Goal: Task Accomplishment & Management: Manage account settings

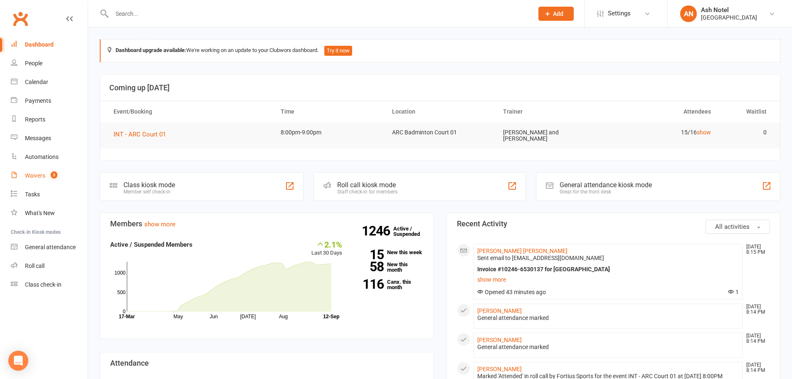
click at [42, 173] on div "Waivers" at bounding box center [35, 175] width 20 height 7
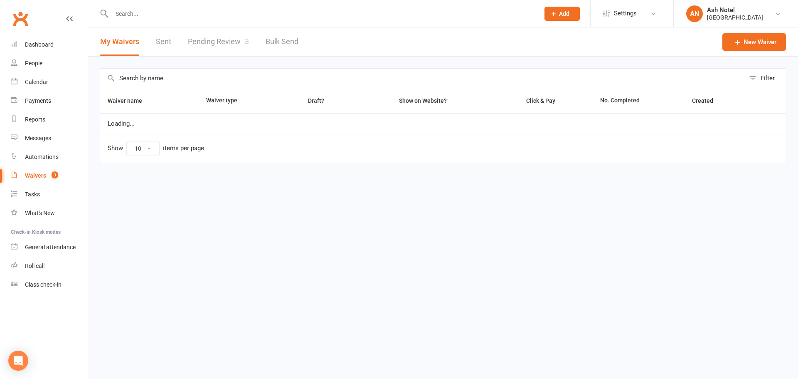
click at [165, 46] on link "Sent" at bounding box center [163, 41] width 15 height 29
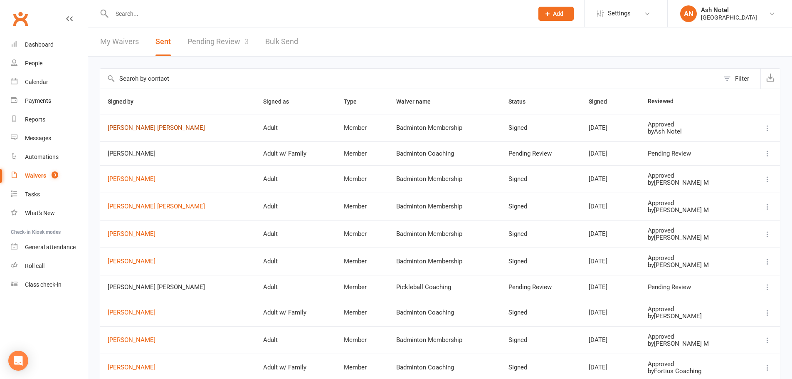
click at [175, 130] on link "Chandra Sekhar Cherukuri" at bounding box center [178, 127] width 141 height 7
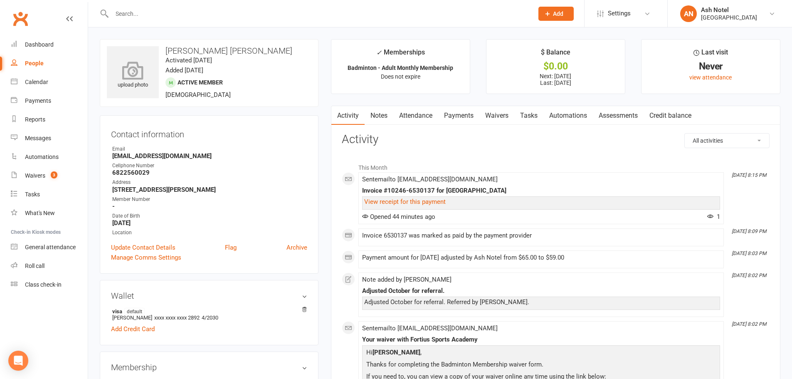
click at [148, 91] on div "upload photo" at bounding box center [133, 72] width 52 height 52
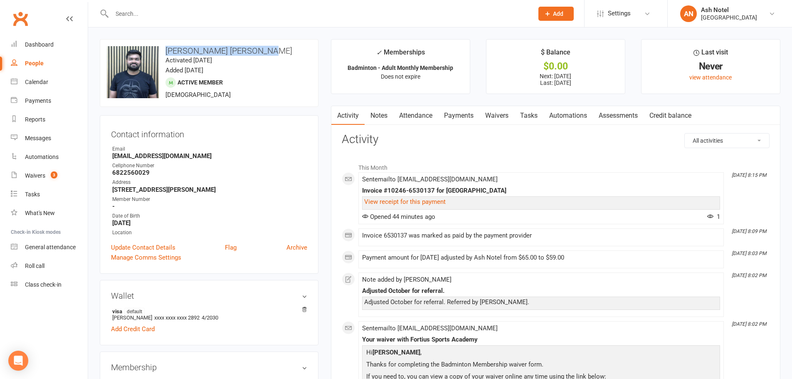
drag, startPoint x: 264, startPoint y: 51, endPoint x: 165, endPoint y: 47, distance: 99.0
click at [165, 47] on h3 "Chandra Sekhar Cherukuri" at bounding box center [209, 50] width 205 height 9
copy h3 "Chandra Sekhar Cherukuri"
click at [173, 51] on h3 "Chandra Sekhar Cherukuri" at bounding box center [209, 50] width 205 height 9
drag, startPoint x: 163, startPoint y: 51, endPoint x: 224, endPoint y: 48, distance: 61.2
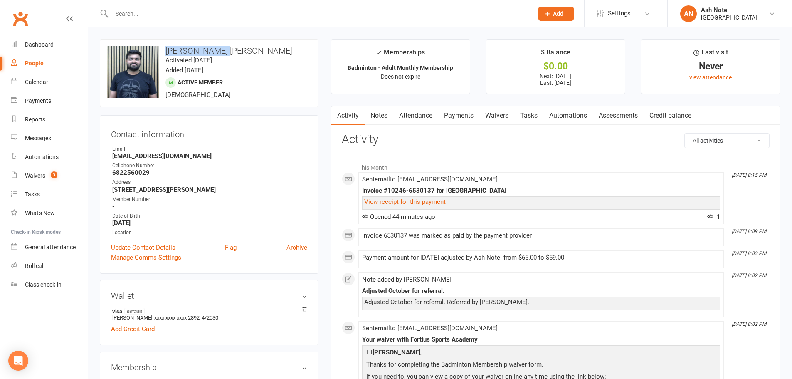
click at [224, 48] on h3 "Chandra Sekhar Cherukuri" at bounding box center [209, 50] width 205 height 9
copy h3 "Chandra Sekhar"
click at [150, 247] on link "Update Contact Details" at bounding box center [143, 247] width 64 height 10
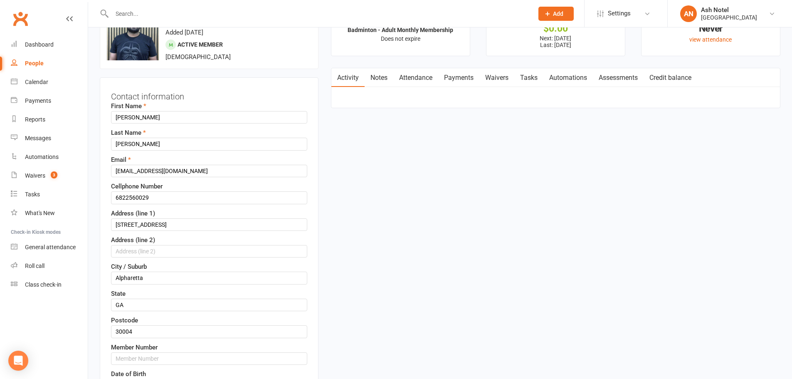
scroll to position [39, 0]
drag, startPoint x: 109, startPoint y: 197, endPoint x: 92, endPoint y: 195, distance: 16.4
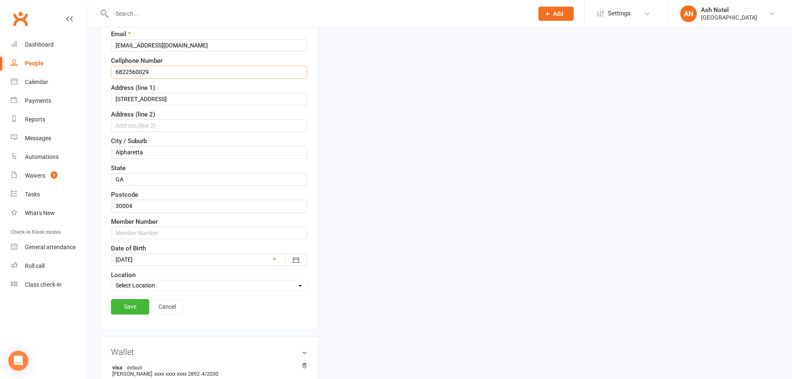
scroll to position [164, 0]
click at [123, 231] on input "text" at bounding box center [209, 232] width 196 height 12
paste input "6822560029"
type input "68225600291"
click at [130, 299] on link "Save" at bounding box center [130, 306] width 38 height 15
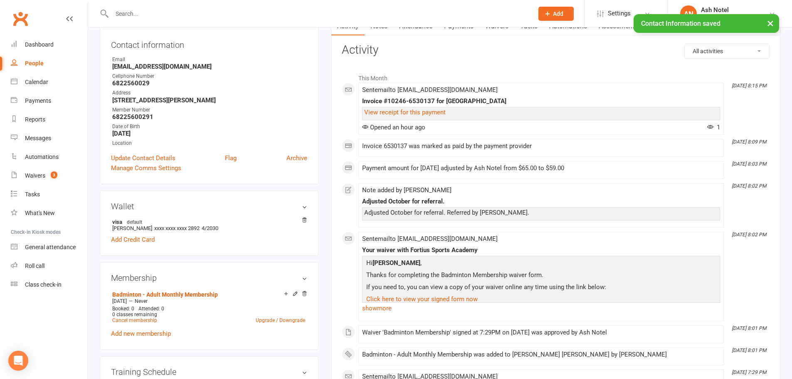
scroll to position [0, 0]
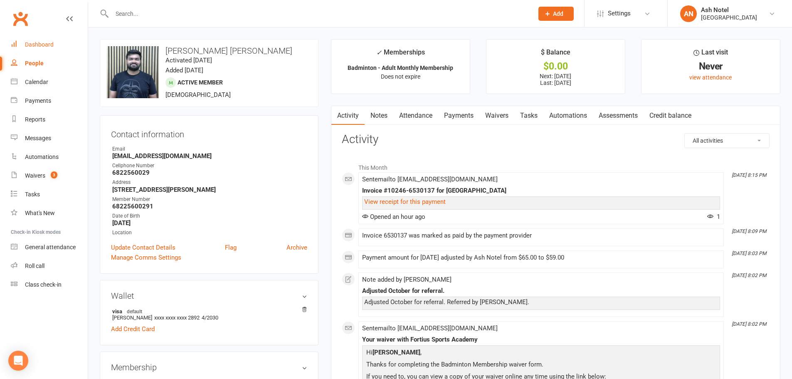
click at [40, 43] on div "Dashboard" at bounding box center [39, 44] width 29 height 7
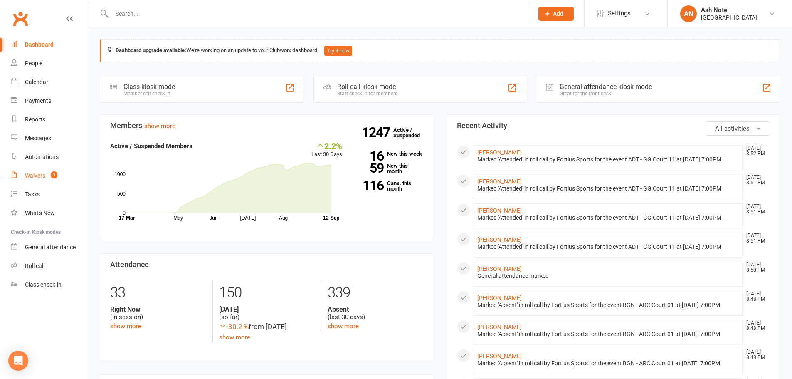
click at [35, 170] on link "Waivers 3" at bounding box center [49, 175] width 77 height 19
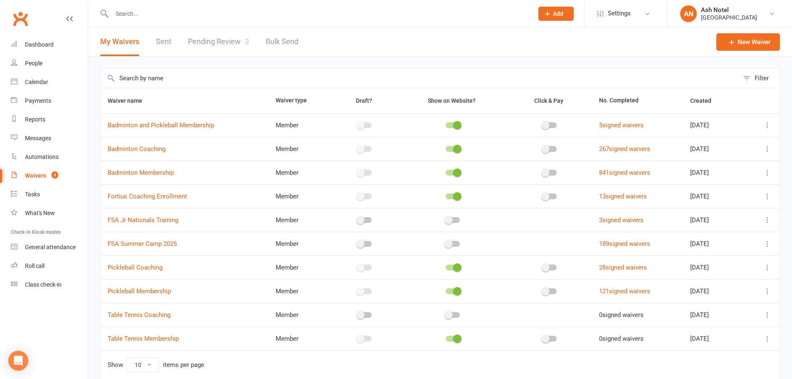
click at [226, 38] on link "Pending Review 3" at bounding box center [218, 41] width 61 height 29
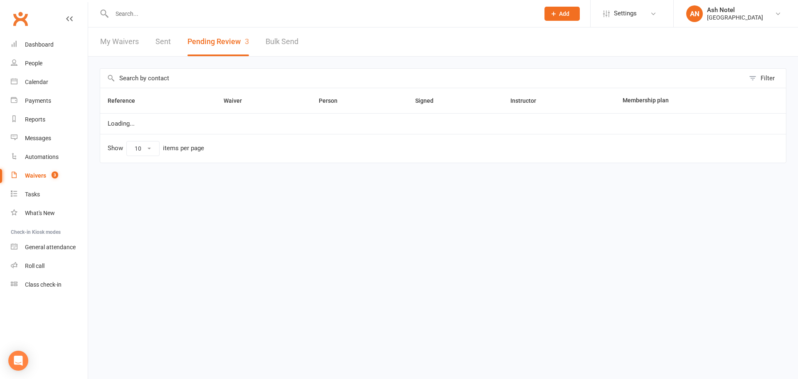
select select "25"
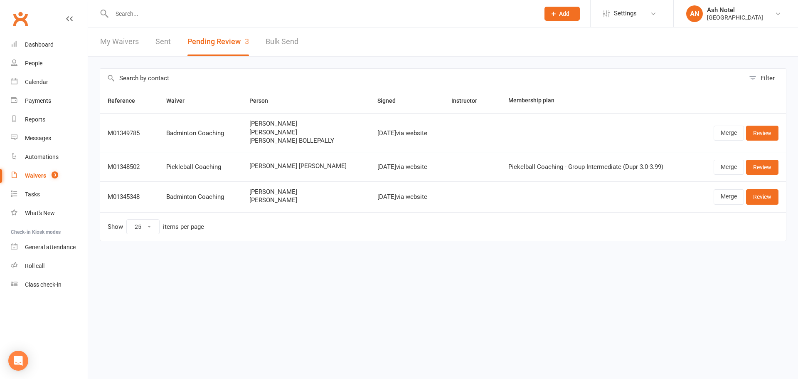
click at [26, 35] on div "Clubworx" at bounding box center [44, 23] width 88 height 31
click at [24, 37] on link "Dashboard" at bounding box center [49, 44] width 77 height 19
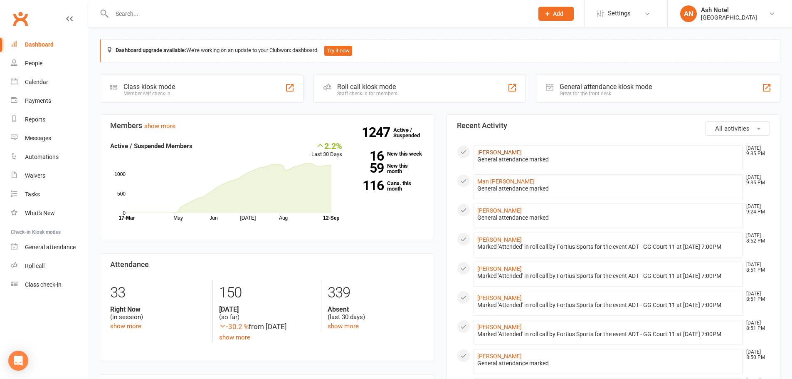
click at [522, 152] on link "[PERSON_NAME]" at bounding box center [499, 152] width 44 height 7
click at [492, 185] on link "Man [PERSON_NAME]" at bounding box center [505, 181] width 57 height 7
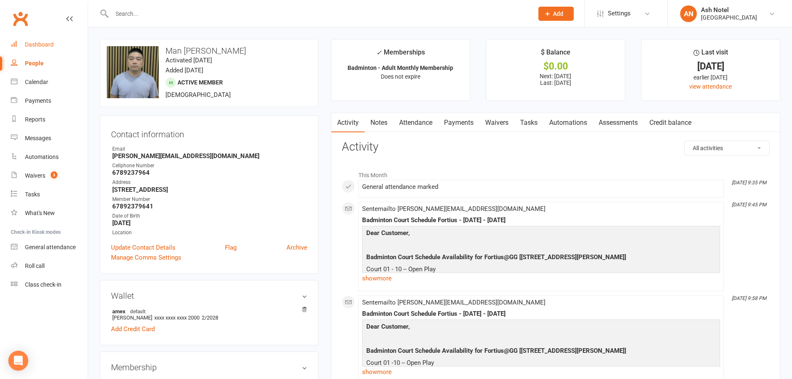
click at [34, 47] on div "Dashboard" at bounding box center [39, 44] width 29 height 7
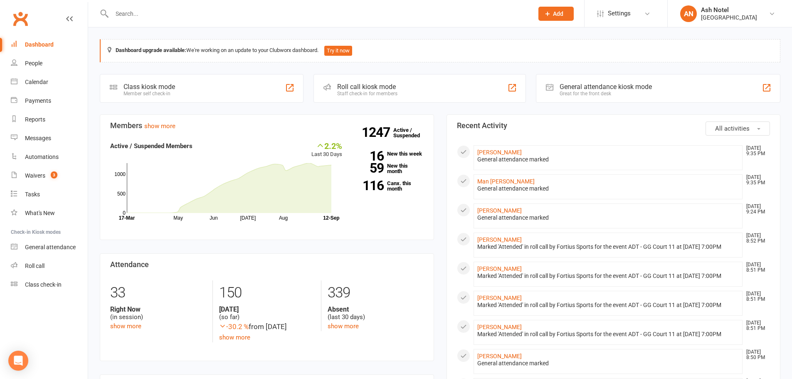
click at [146, 10] on input "text" at bounding box center [318, 14] width 418 height 12
click at [25, 177] on div "Waivers" at bounding box center [35, 175] width 20 height 7
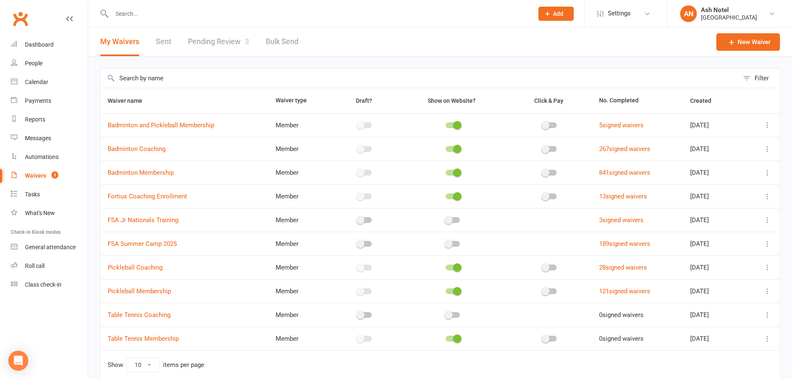
click at [229, 35] on link "Pending Review 3" at bounding box center [218, 41] width 61 height 29
select select "25"
